Goal: Task Accomplishment & Management: Complete application form

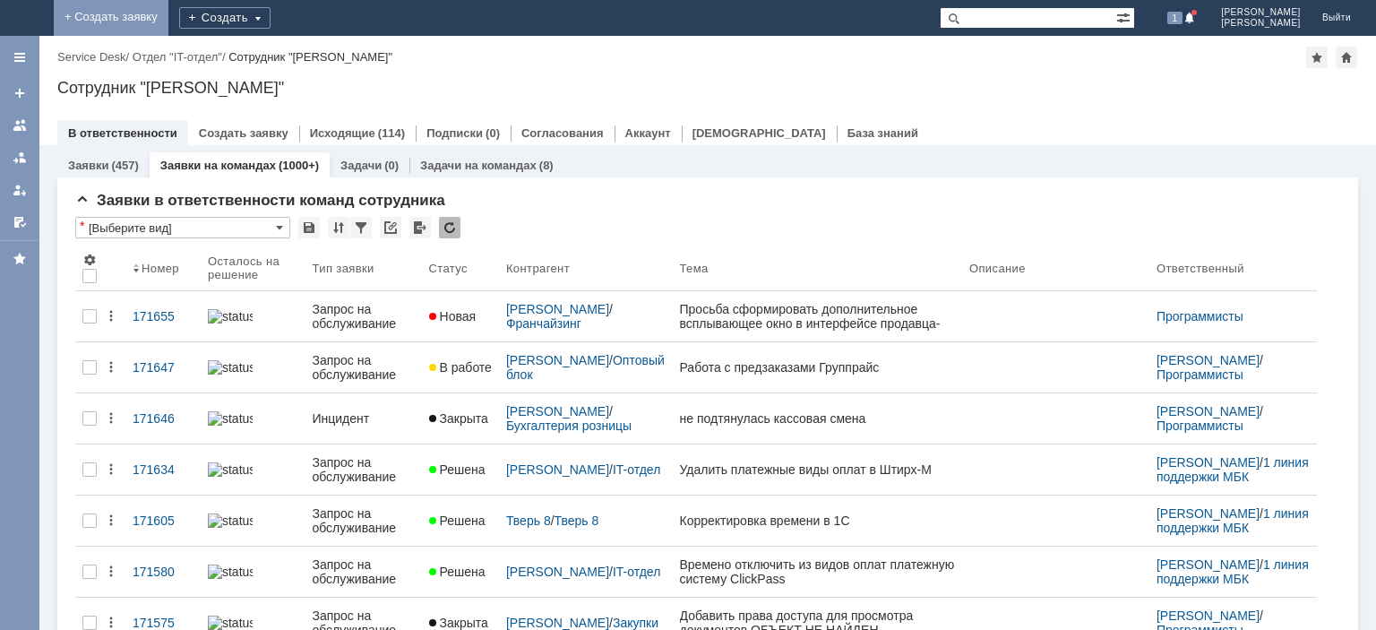
click at [168, 14] on link "+ Создать заявку" at bounding box center [111, 18] width 115 height 36
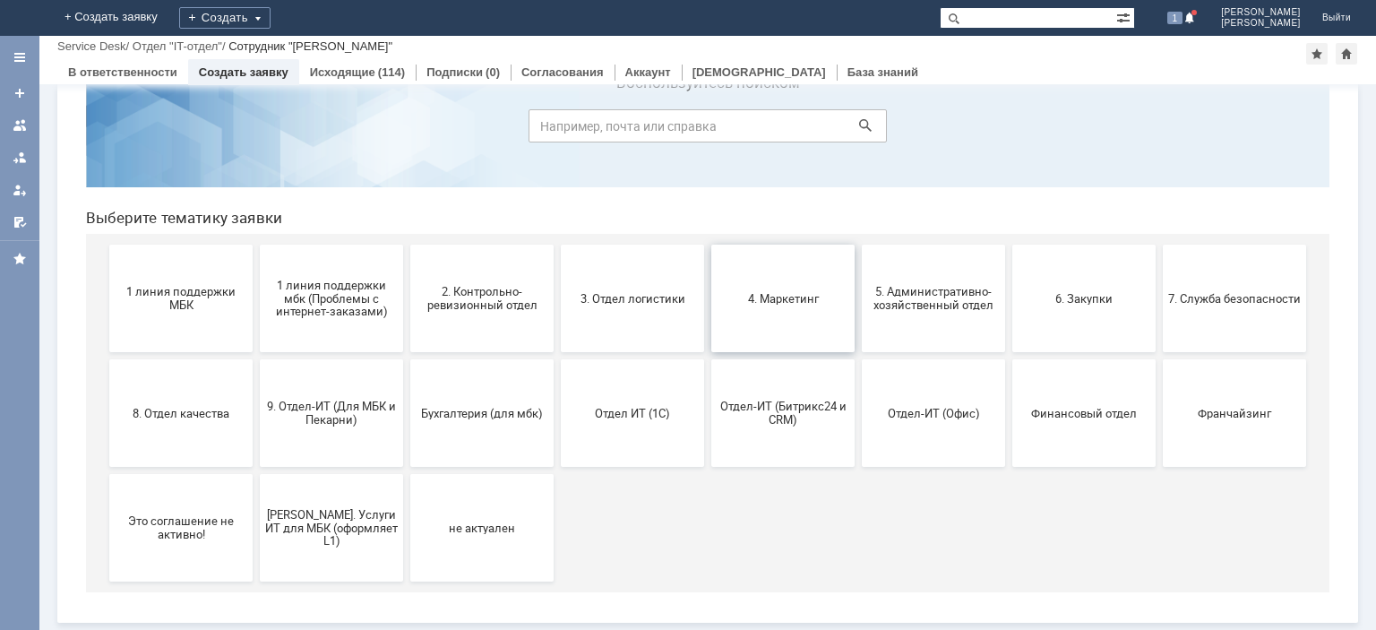
scroll to position [75, 0]
click at [1289, 383] on button "Франчайзинг" at bounding box center [1234, 414] width 143 height 108
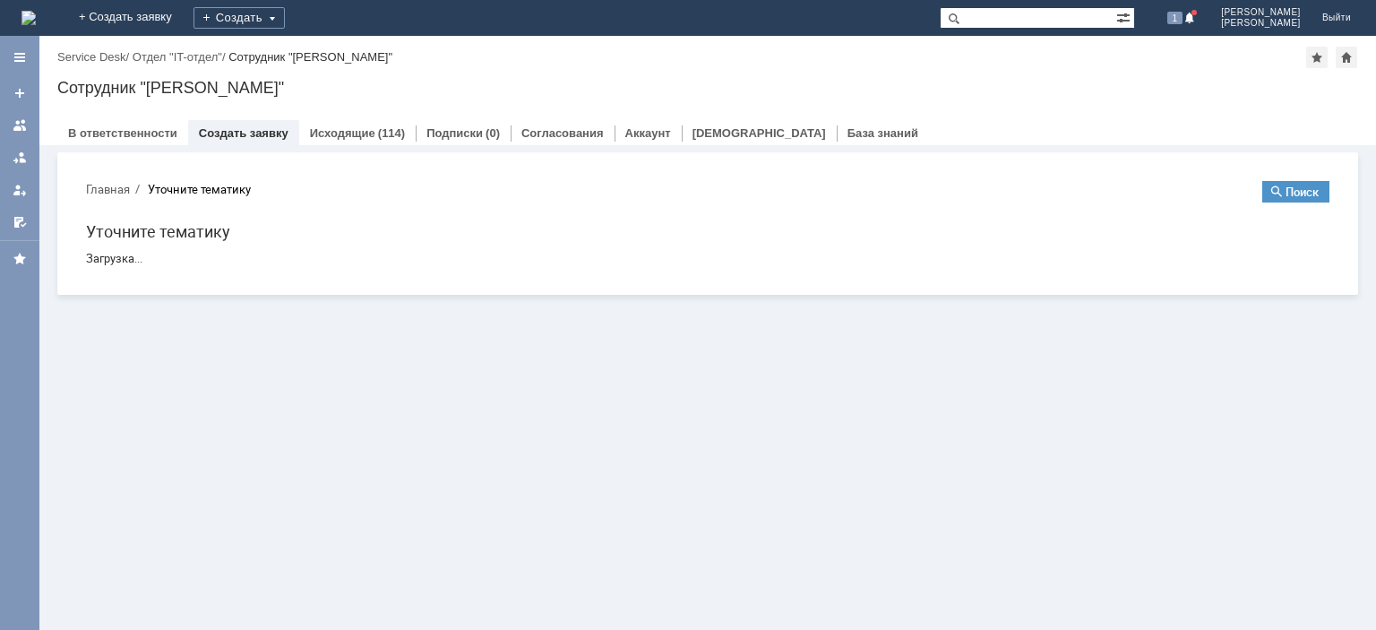
scroll to position [0, 0]
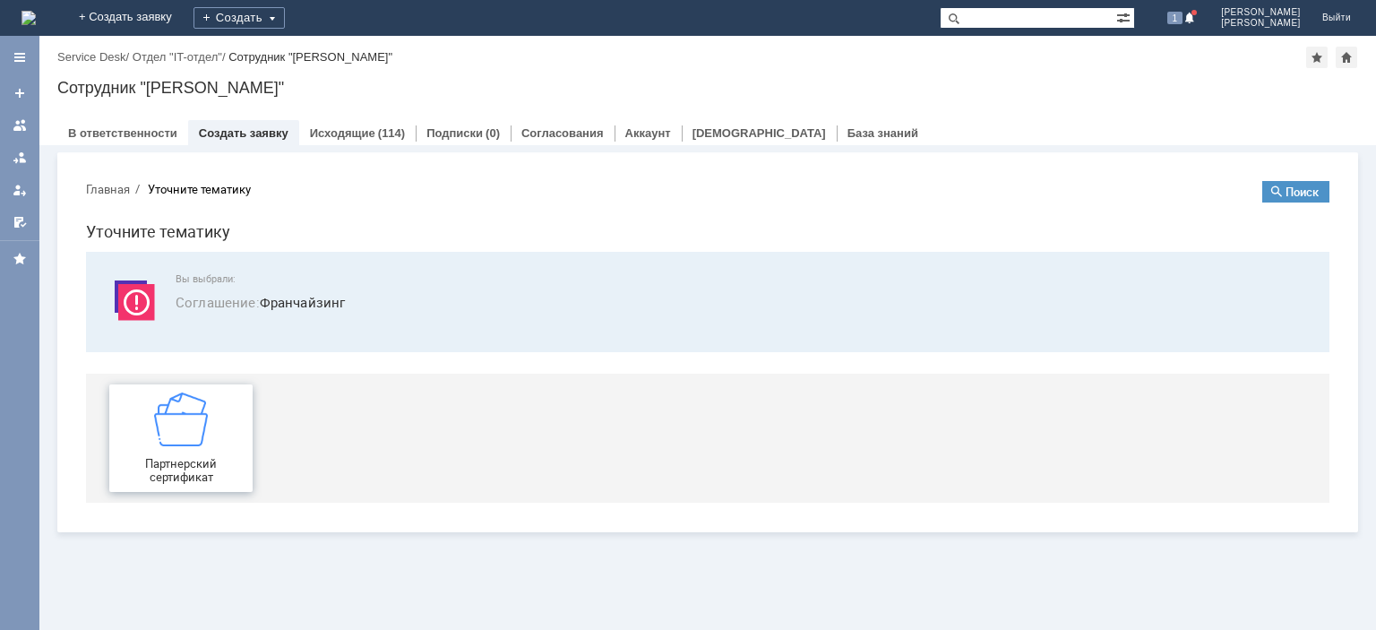
click at [187, 412] on img at bounding box center [181, 419] width 54 height 54
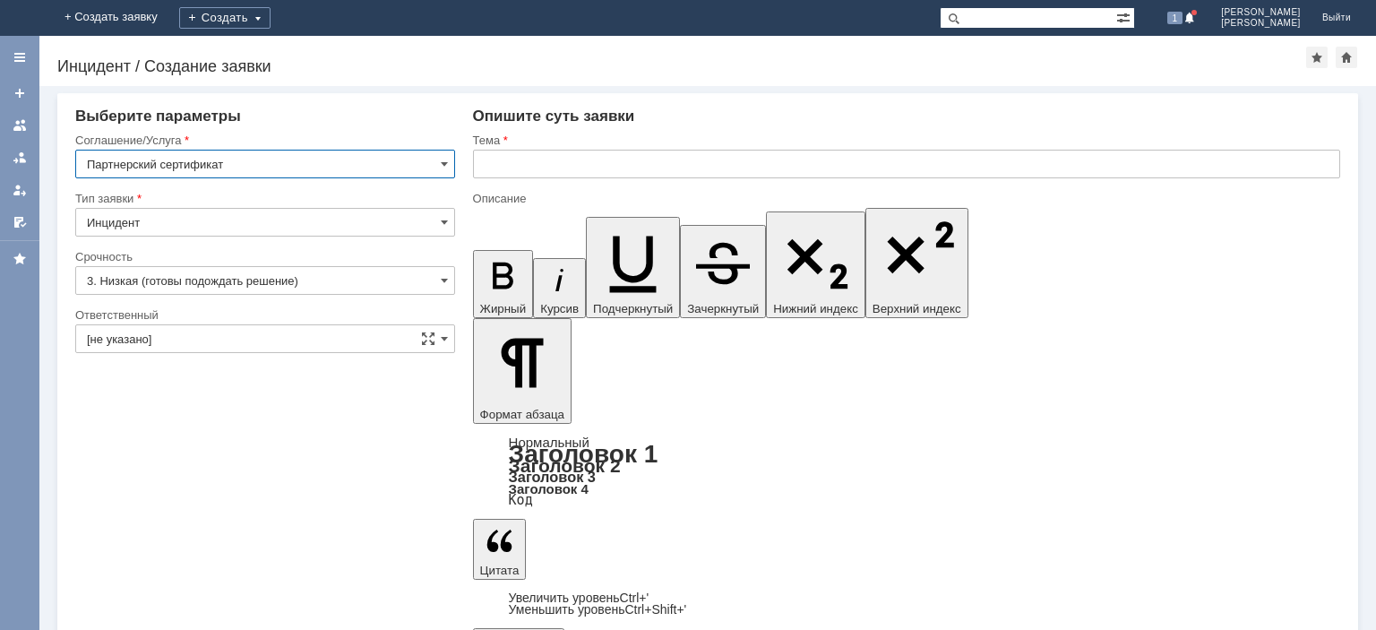
click at [555, 163] on input "text" at bounding box center [906, 164] width 867 height 29
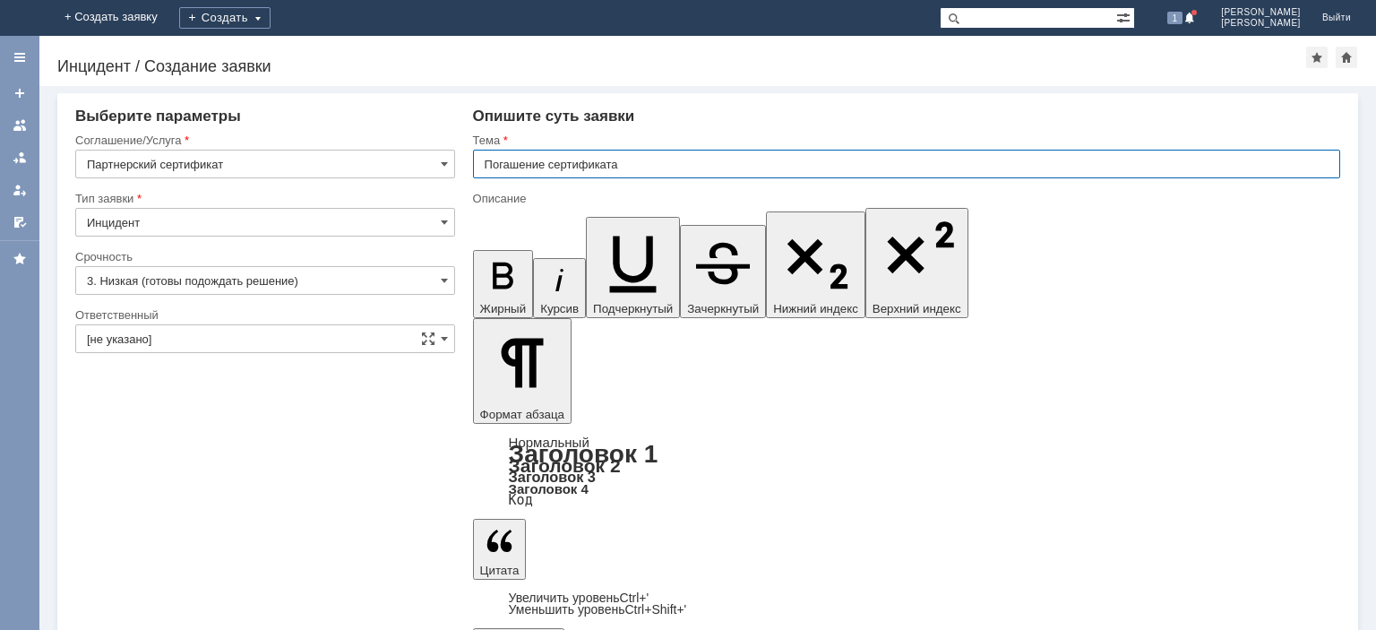
type input "Погашение сертификата"
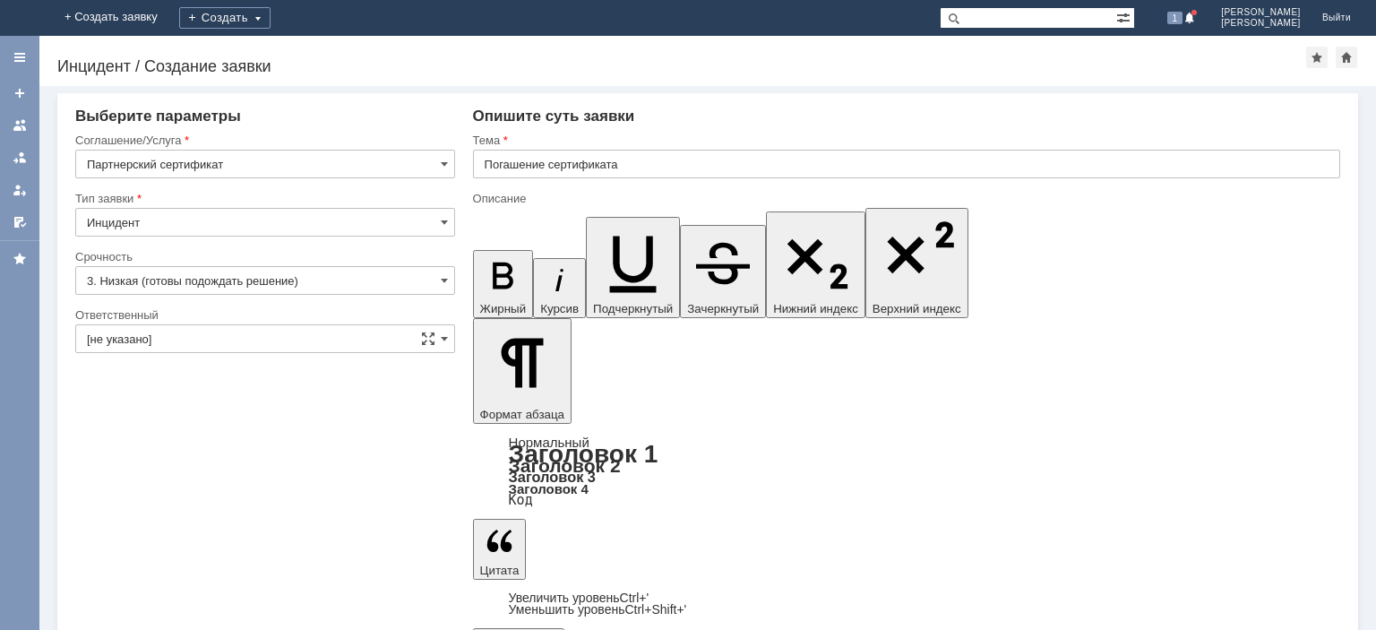
scroll to position [409, 28]
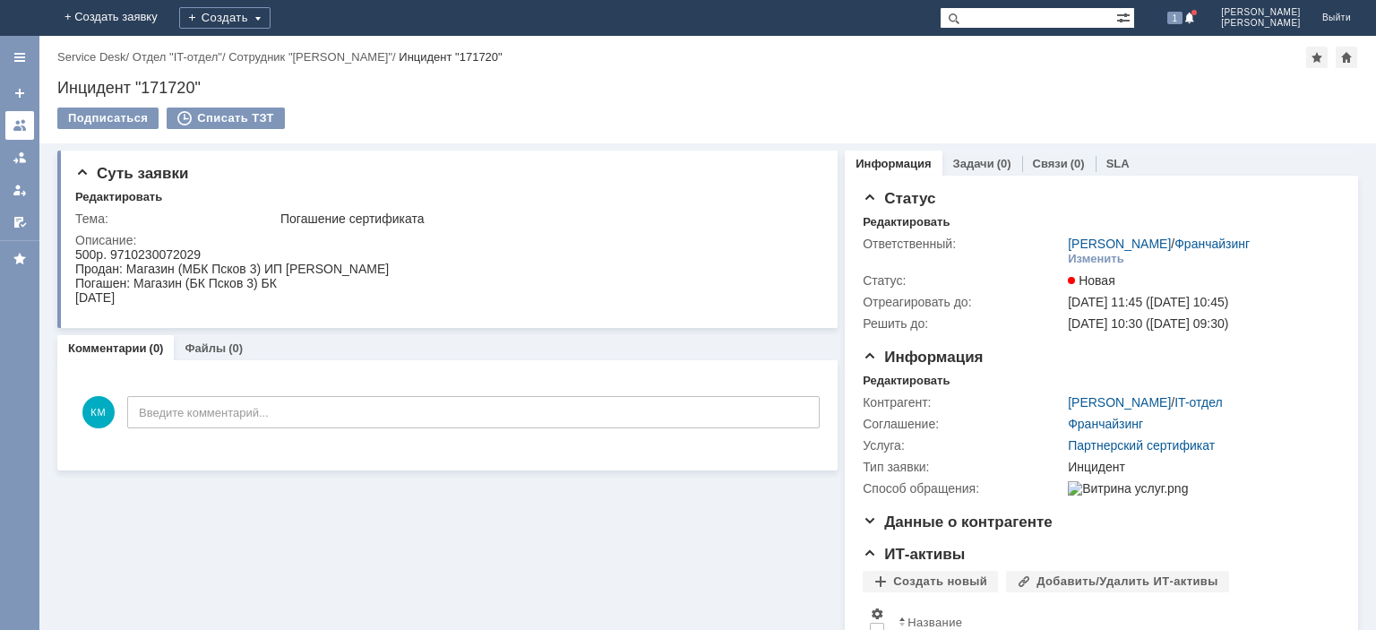
click at [22, 127] on div at bounding box center [20, 125] width 14 height 14
